Goal: Find specific page/section: Find specific page/section

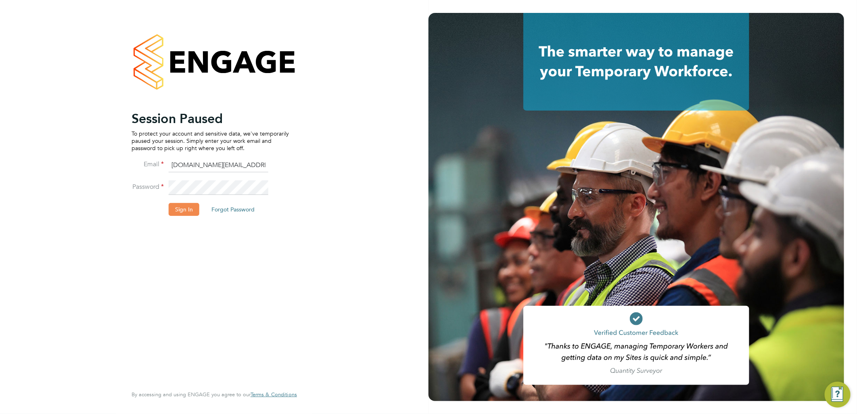
click at [175, 214] on button "Sign In" at bounding box center [184, 209] width 31 height 13
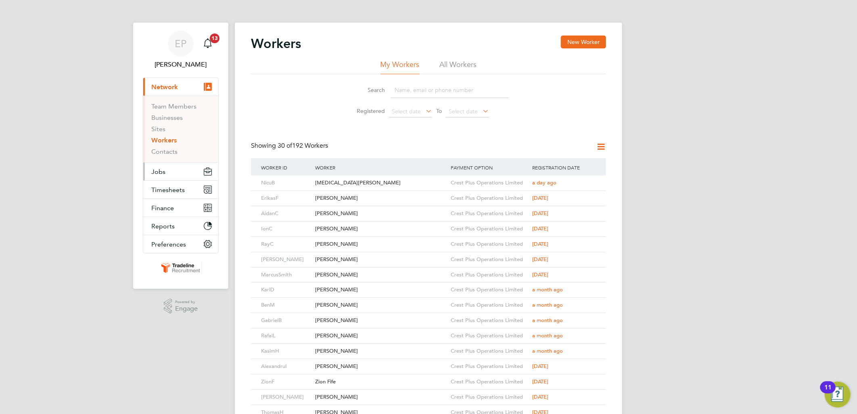
click at [180, 173] on button "Jobs" at bounding box center [180, 172] width 75 height 18
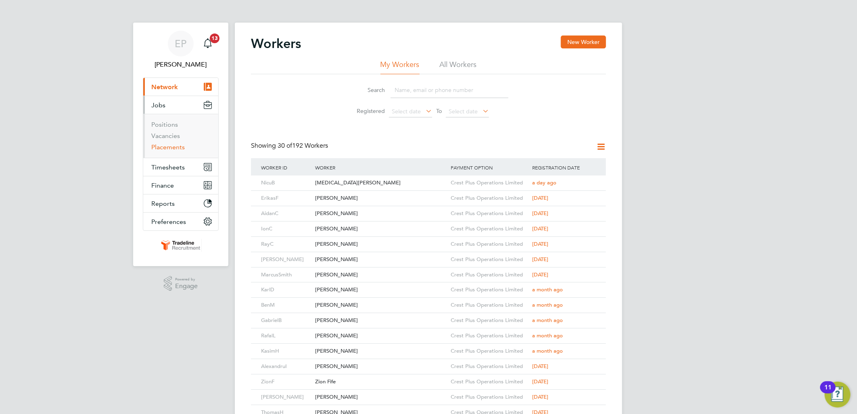
click at [167, 147] on link "Placements" at bounding box center [167, 147] width 33 height 8
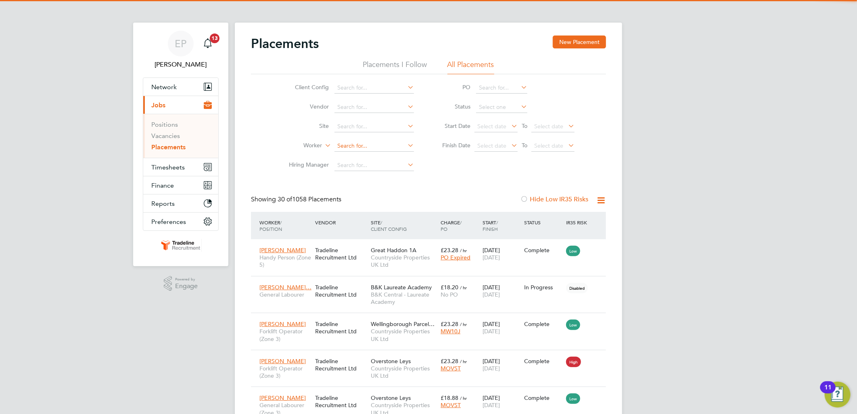
click at [358, 142] on input at bounding box center [373, 145] width 79 height 11
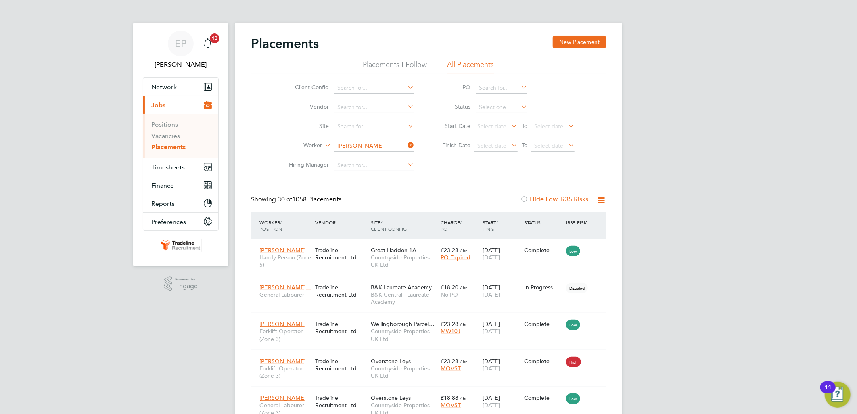
click at [381, 154] on li "Marian G enov" at bounding box center [374, 157] width 80 height 11
type input "Marian Genov"
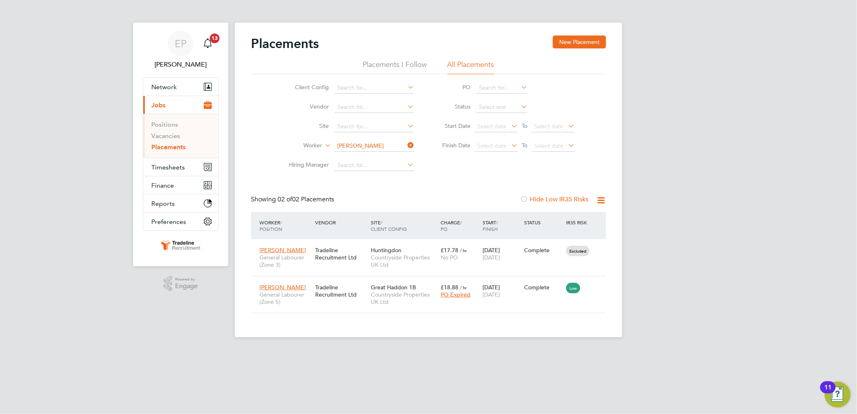
click at [660, 309] on div "EP Ellie Page Notifications 13 Applications: Network Team Members Businesses Si…" at bounding box center [428, 175] width 857 height 350
